Goal: Communication & Community: Answer question/provide support

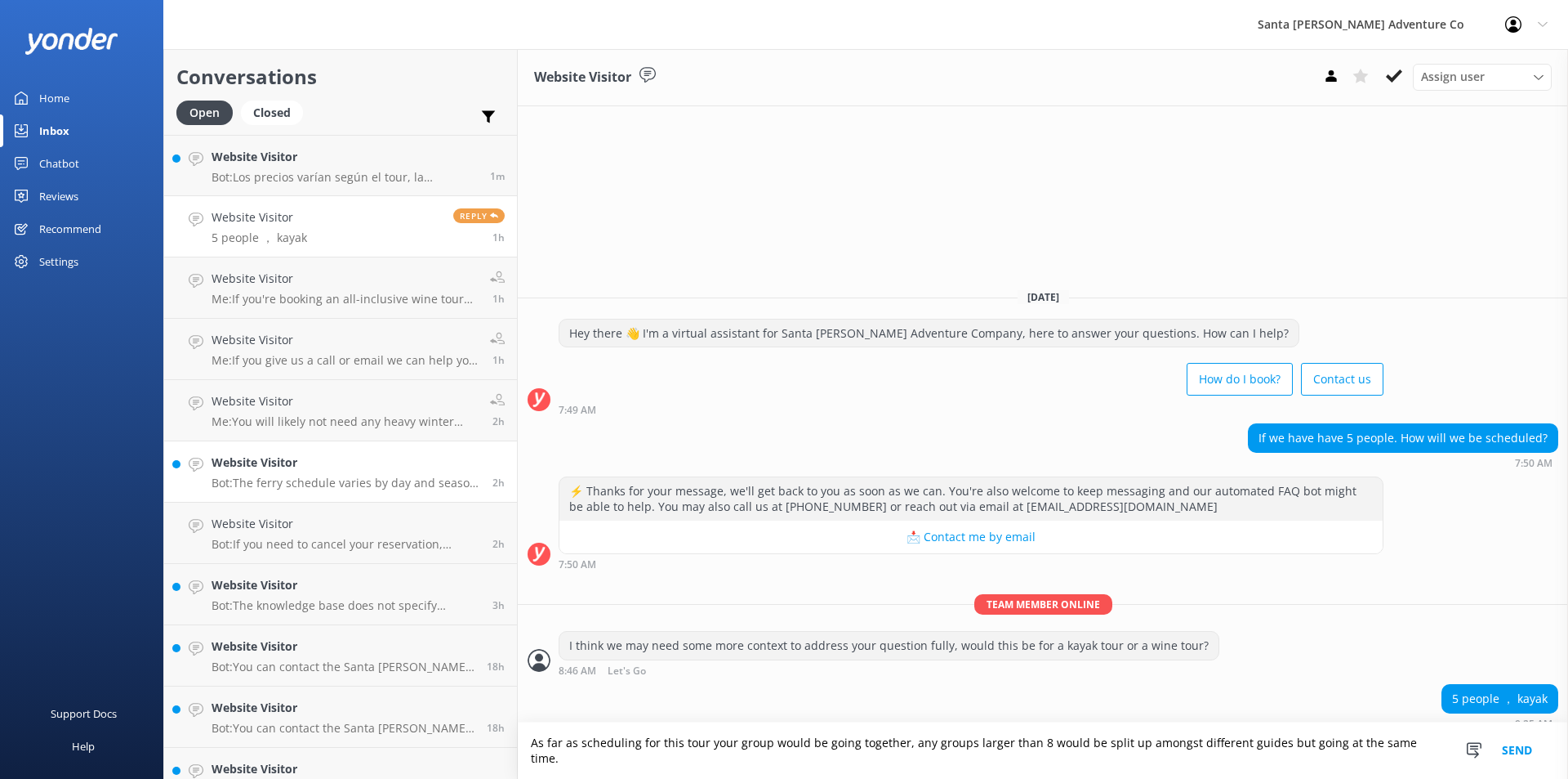
click at [250, 483] on p "Bot: The ferry schedule varies by day and season. To check the earliest ferry r…" at bounding box center [346, 483] width 269 height 15
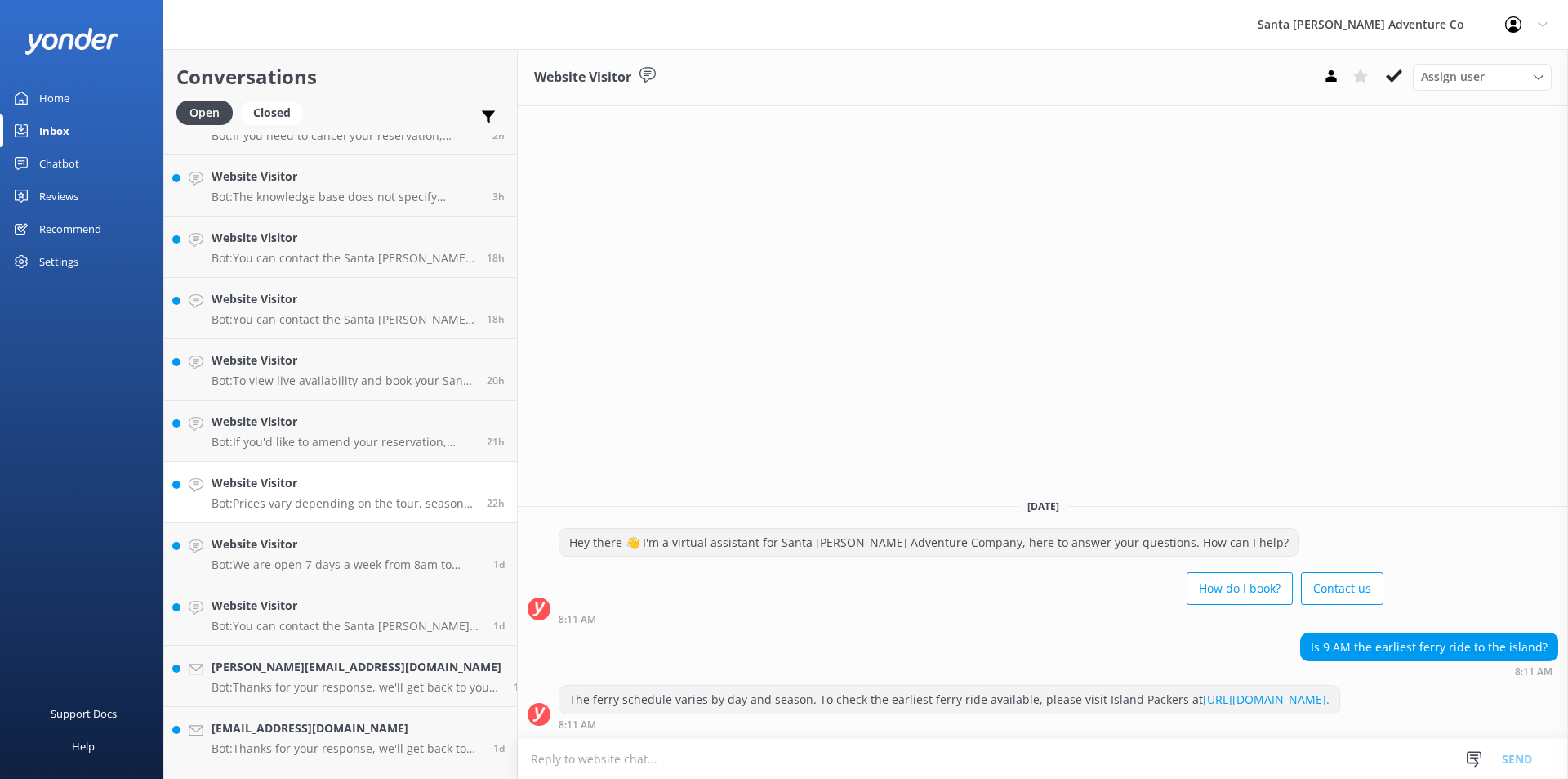
scroll to position [654, 0]
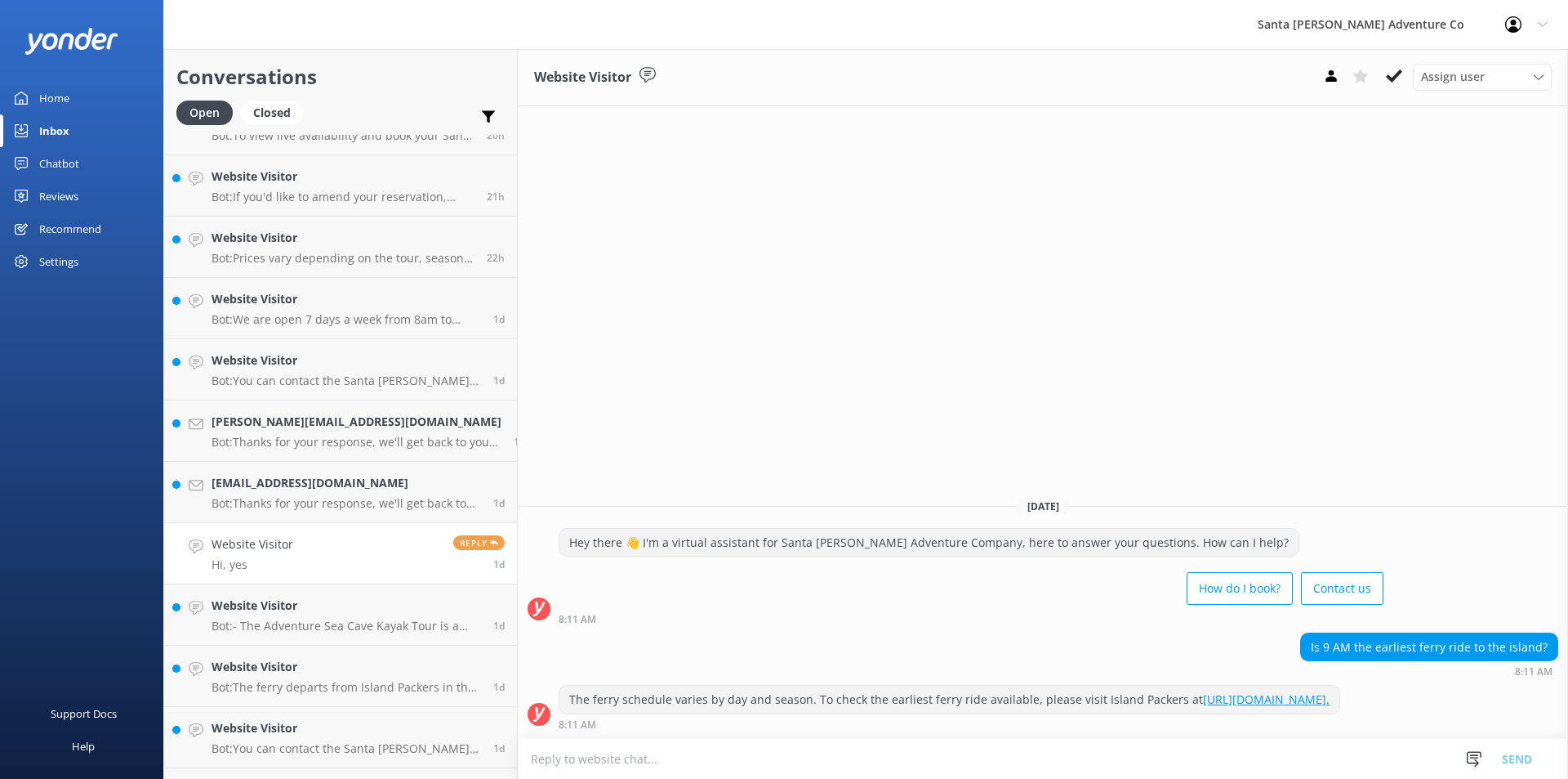
click at [278, 555] on div "Website Visitor Hi, yes" at bounding box center [252, 553] width 81 height 36
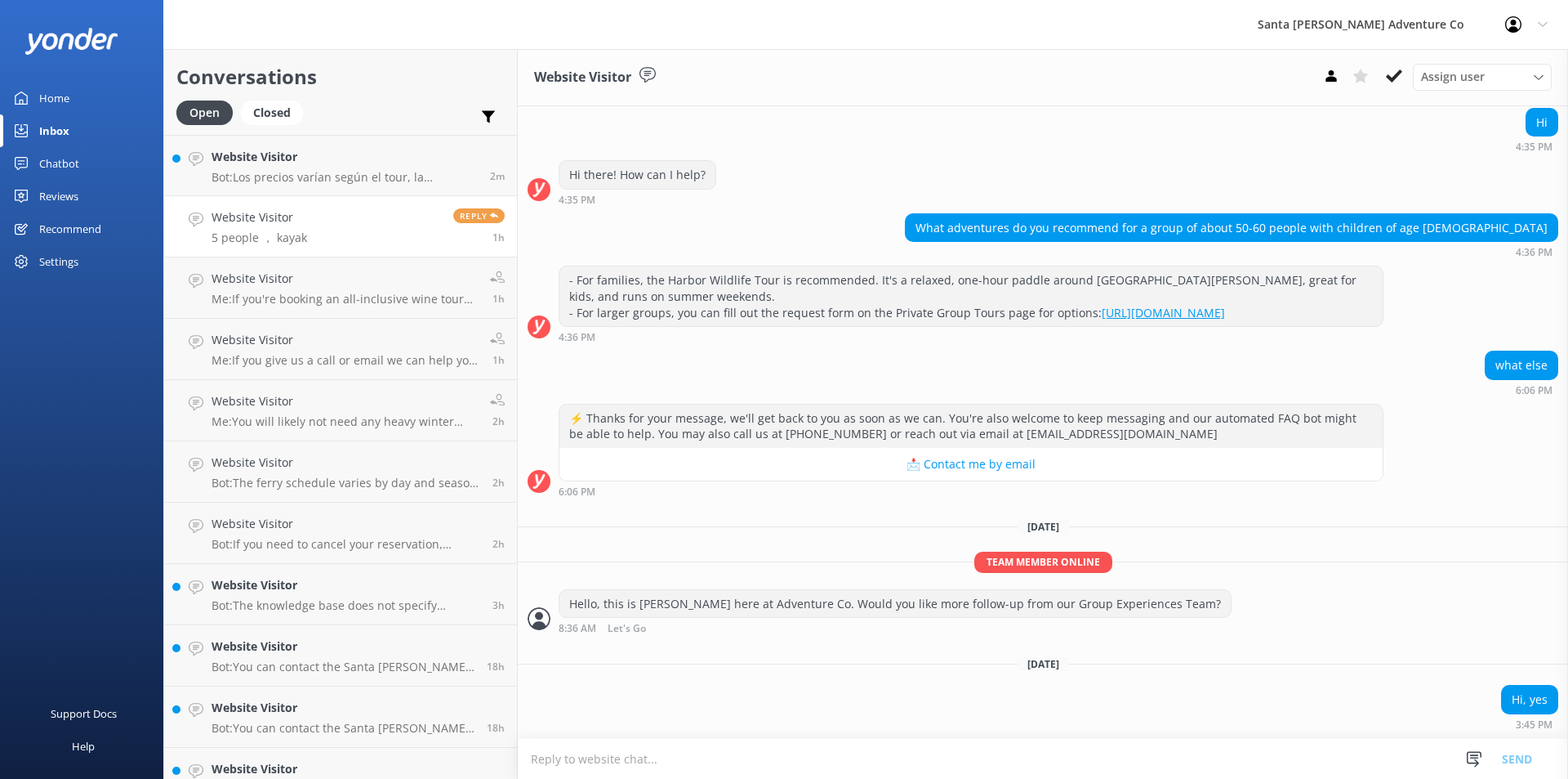
click at [283, 228] on div "Website Visitor 5 people ， kayak" at bounding box center [260, 227] width 95 height 36
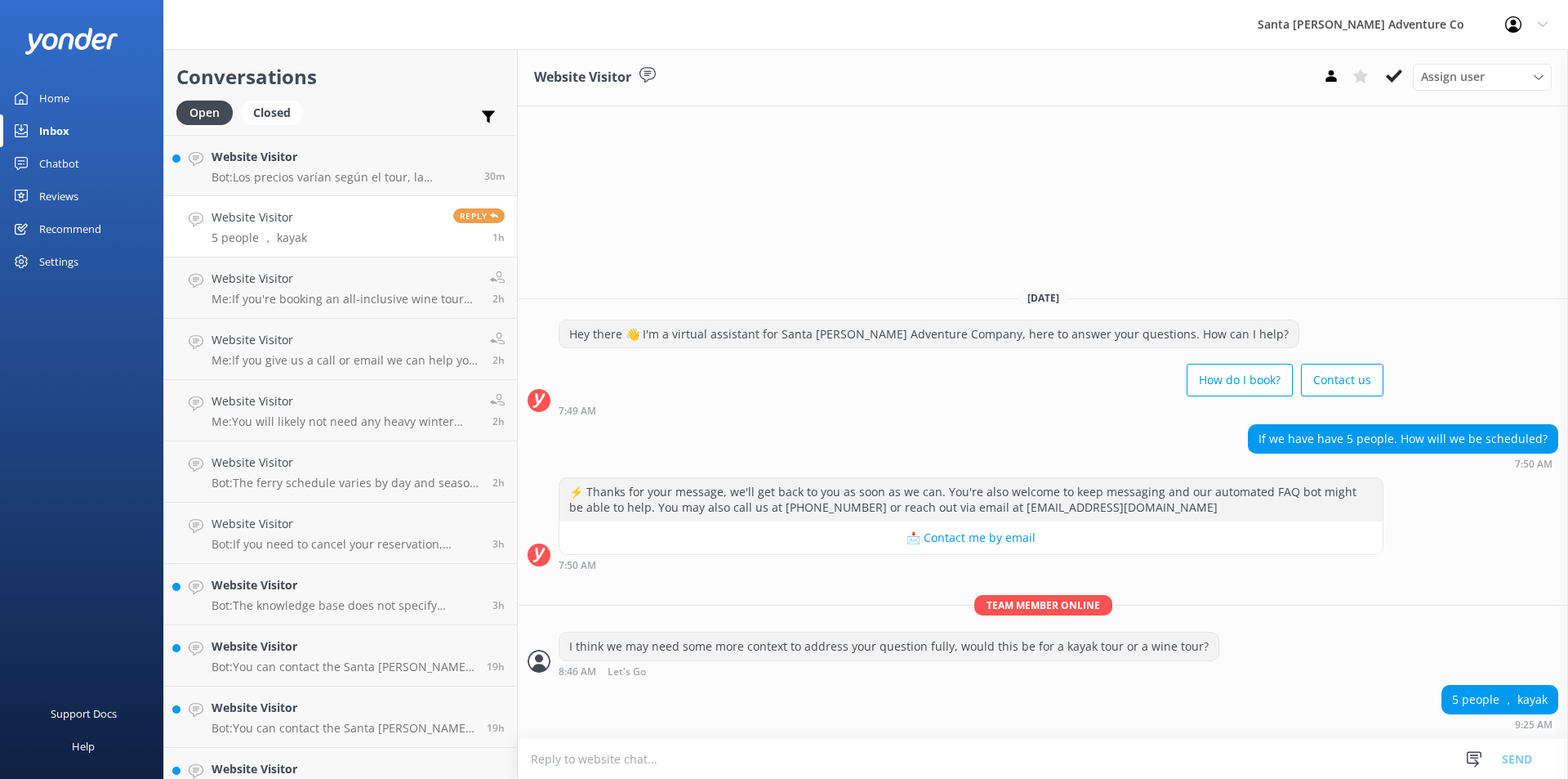
click at [725, 759] on textarea at bounding box center [1042, 758] width 1051 height 40
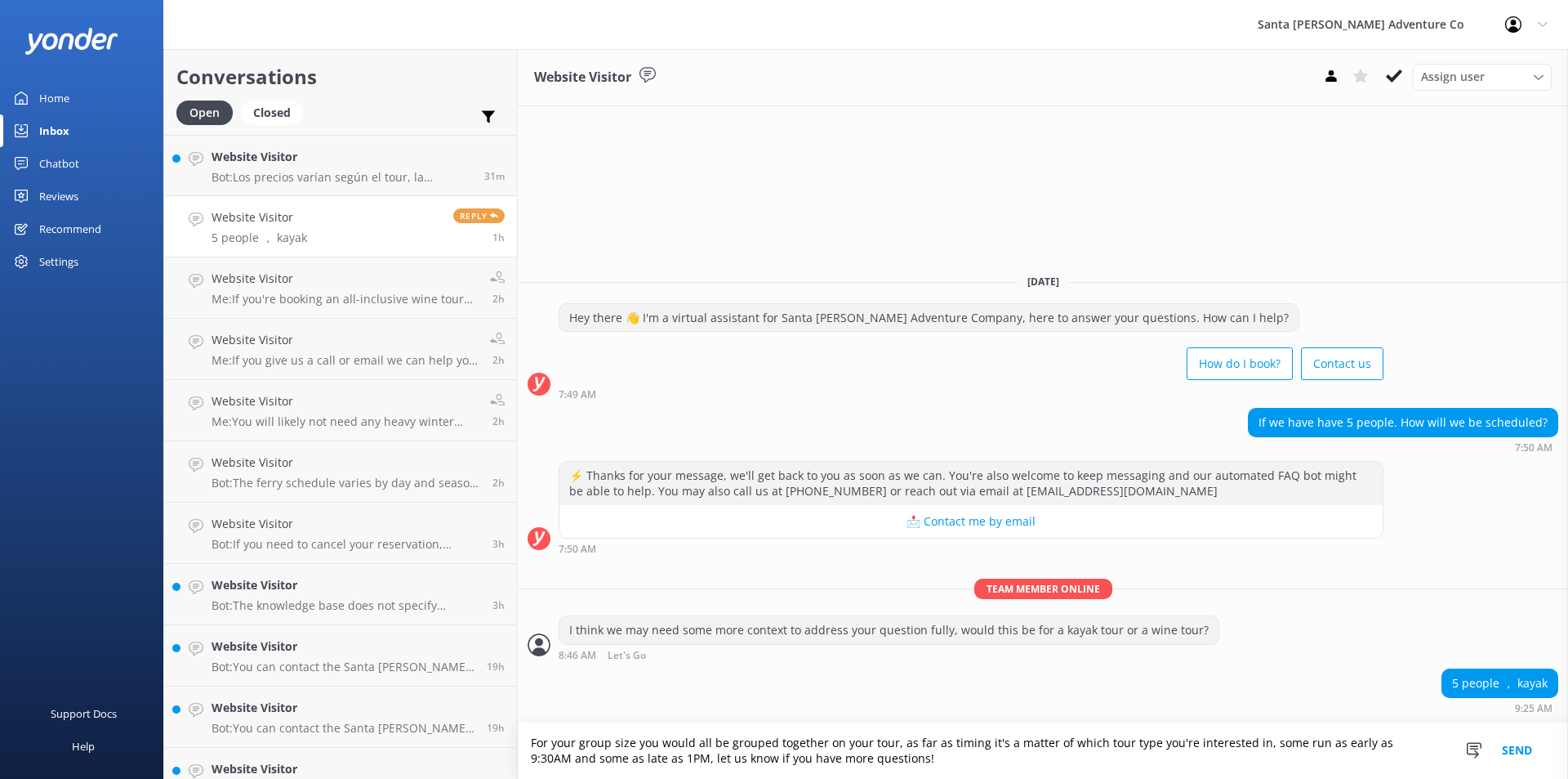
type textarea "For your group size you would all be grouped together on your tour, as far as t…"
click at [1513, 756] on button "Send" at bounding box center [1517, 750] width 62 height 57
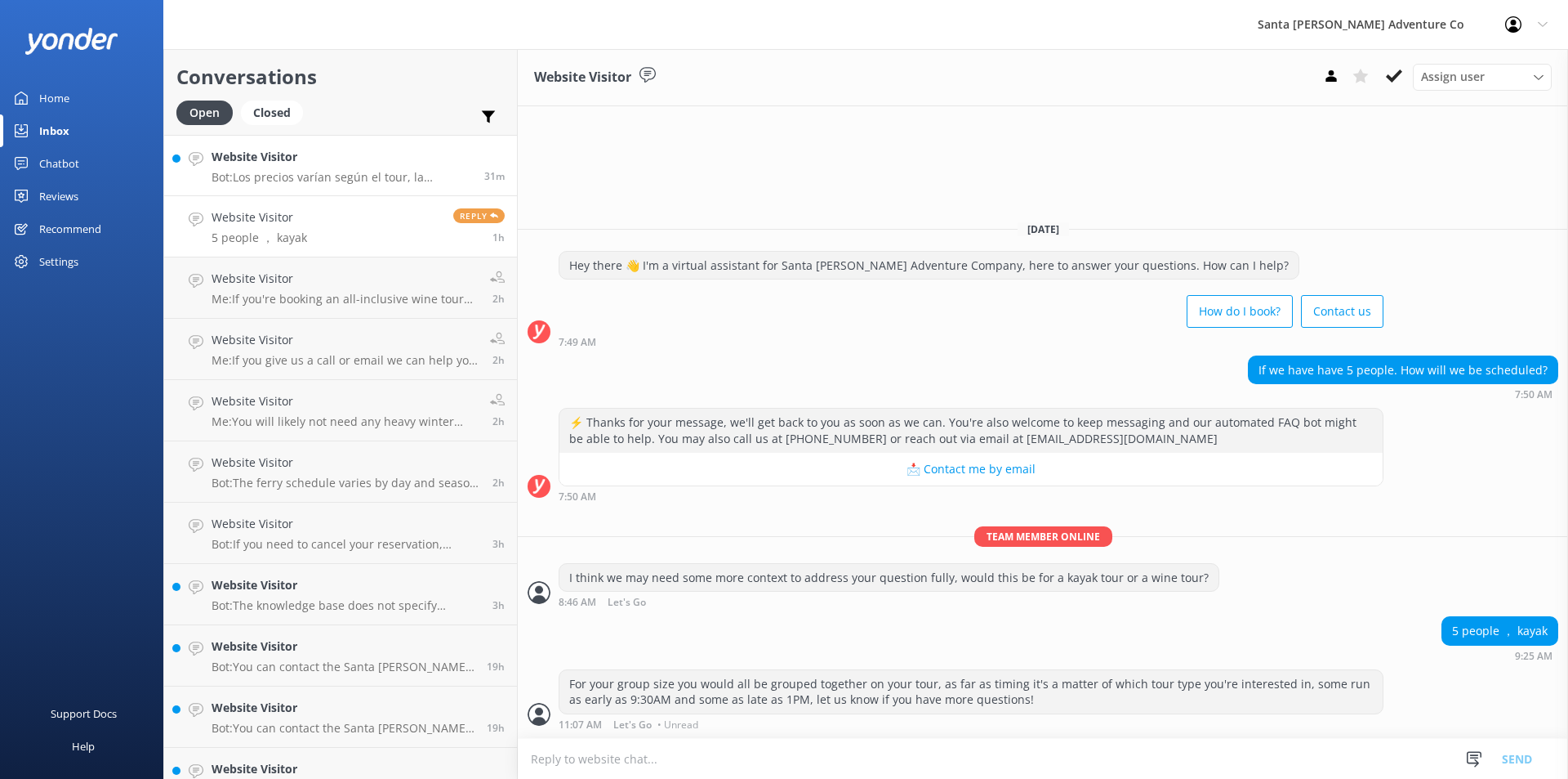
click at [294, 172] on p "Bot: Los precios varían según el tour, la temporada, el tamaño del grupo y el t…" at bounding box center [342, 177] width 260 height 15
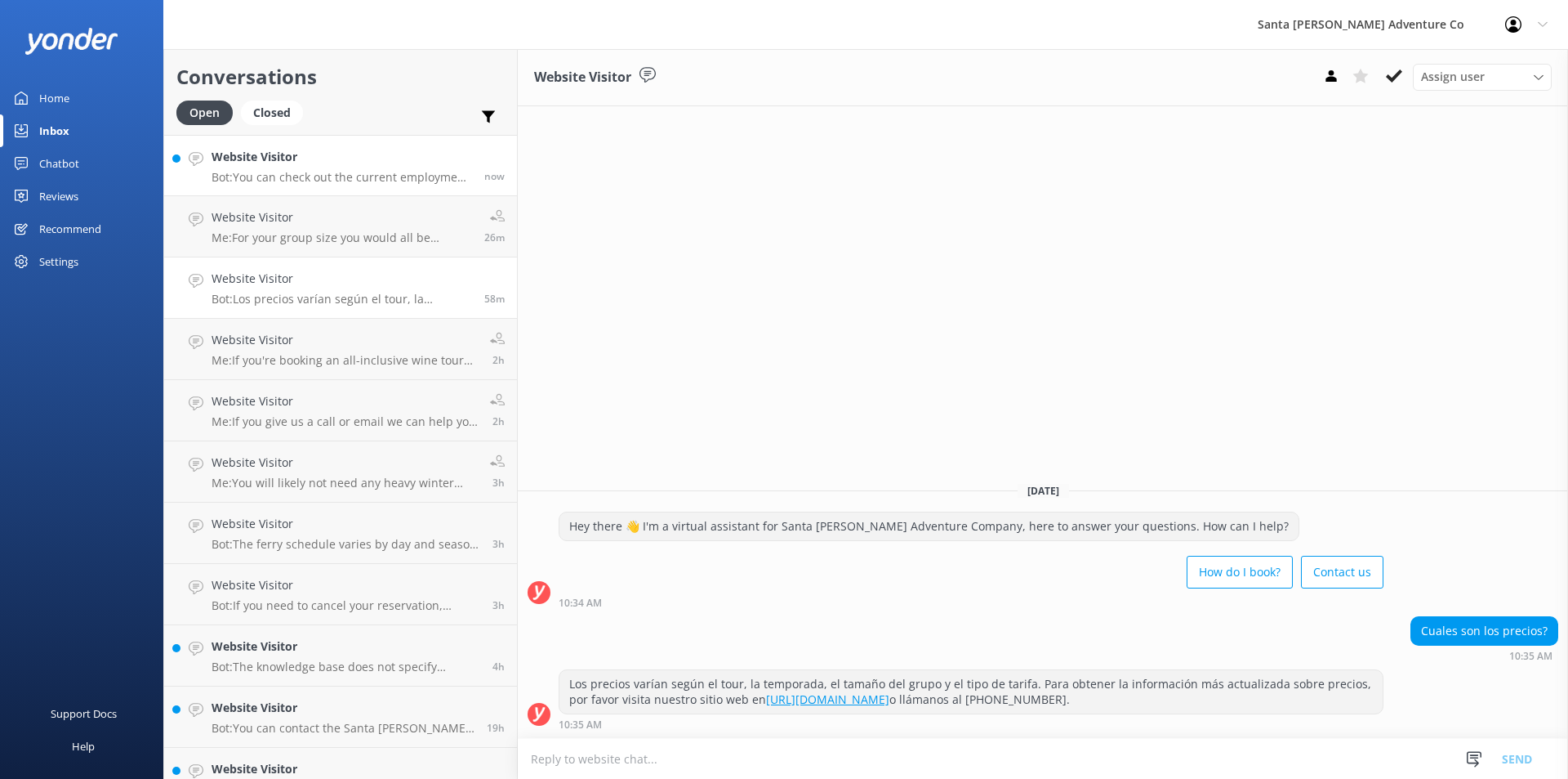
click at [324, 162] on h4 "Website Visitor" at bounding box center [342, 157] width 260 height 18
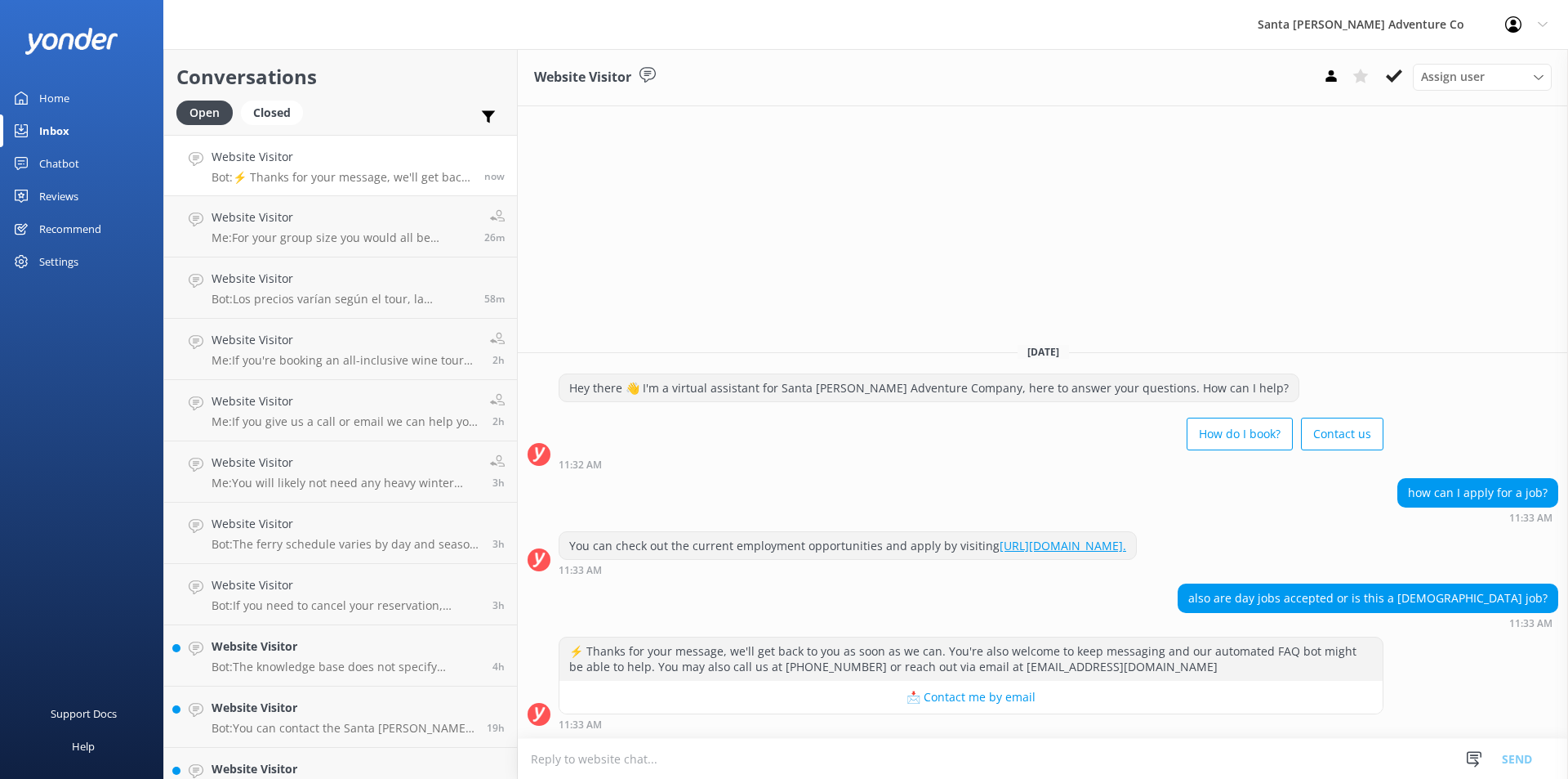
click at [1107, 549] on link "[URL][DOMAIN_NAME]." at bounding box center [1063, 545] width 126 height 16
click at [595, 767] on textarea at bounding box center [1042, 758] width 1051 height 40
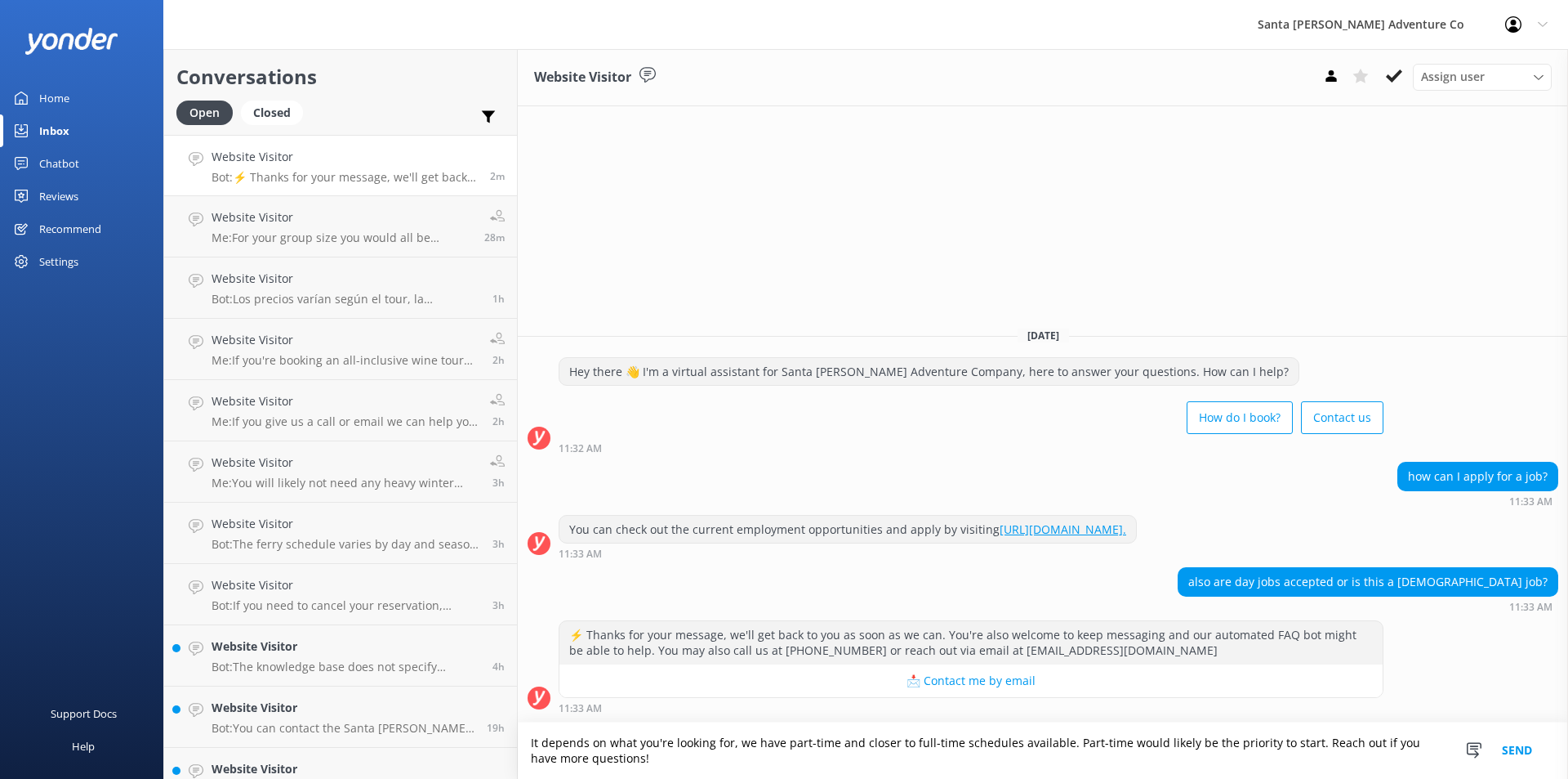
type textarea "It depends on what you're looking for, we have part-time and closer to full-tim…"
click at [1508, 749] on button "Send" at bounding box center [1517, 750] width 62 height 57
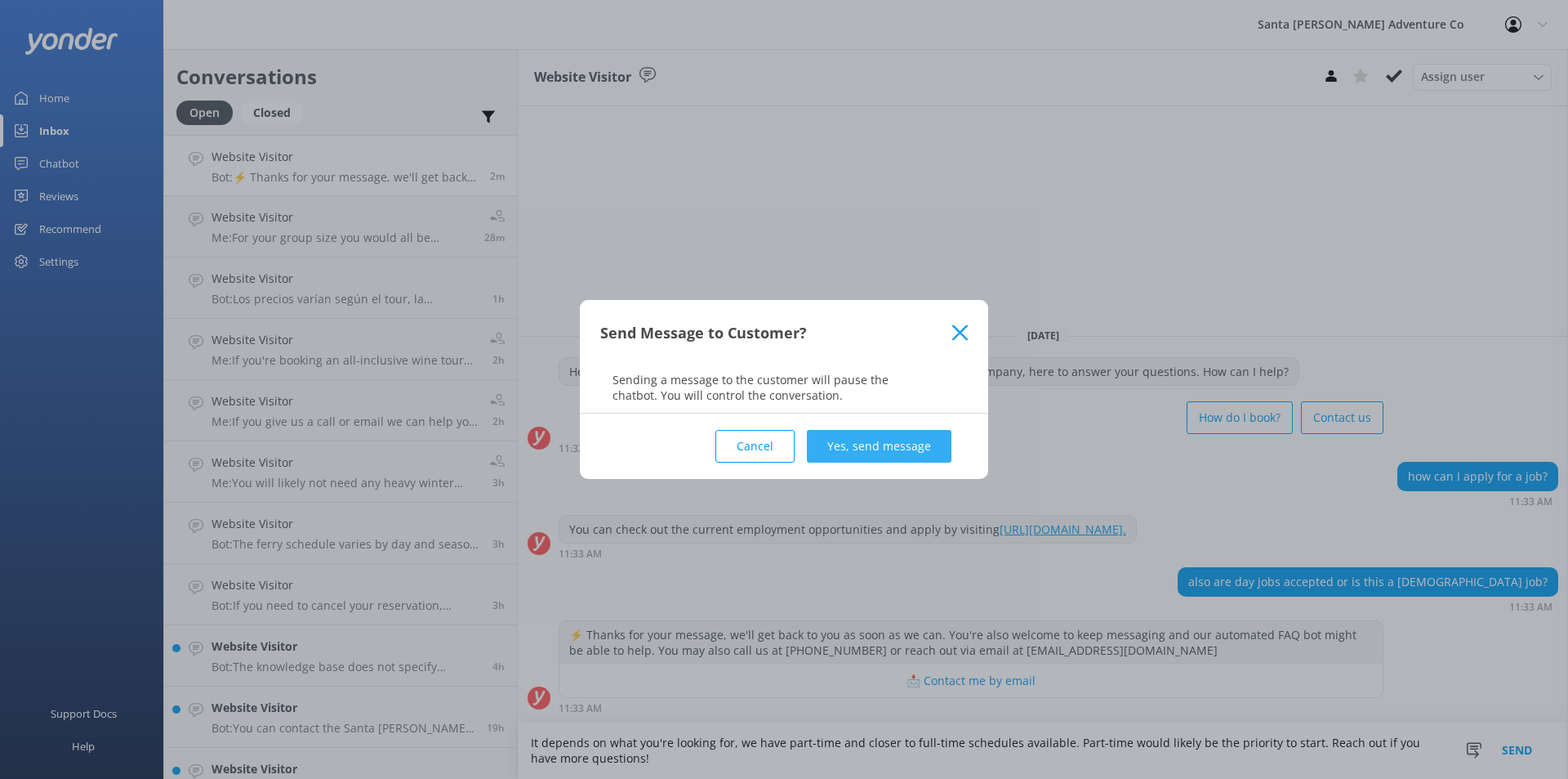
click at [871, 448] on button "Yes, send message" at bounding box center [879, 446] width 145 height 33
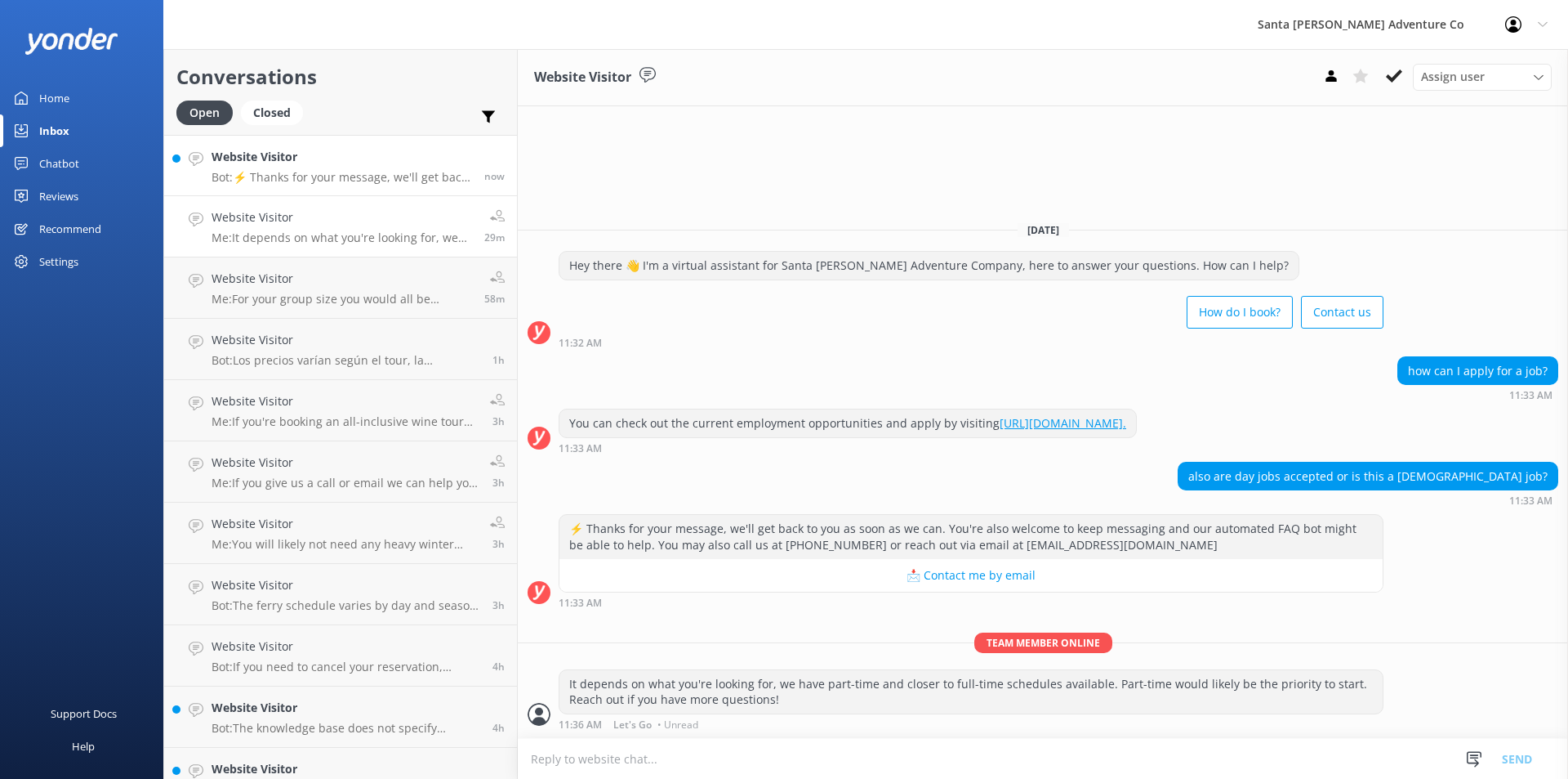
click at [306, 177] on p "Bot: ⚡ Thanks for your message, we'll get back to you as soon as we can. You're…" at bounding box center [342, 177] width 260 height 15
